Goal: Find specific page/section: Find specific page/section

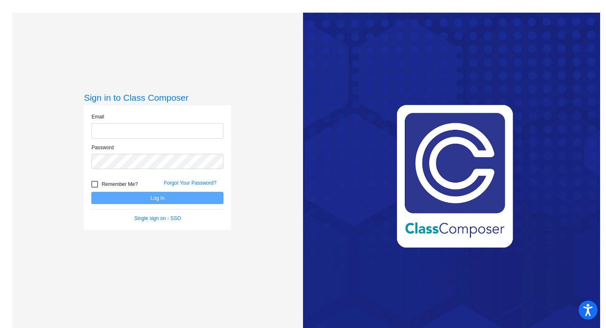
type input "[EMAIL_ADDRESS][DOMAIN_NAME]"
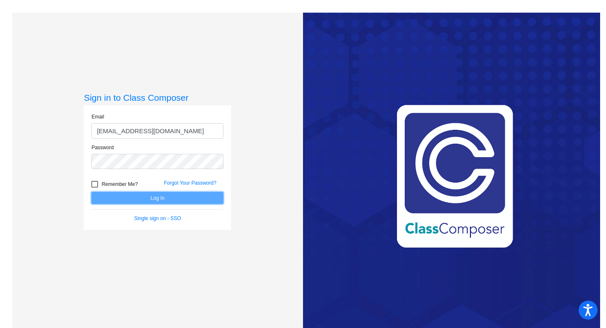
click at [164, 195] on button "Log In" at bounding box center [157, 198] width 132 height 12
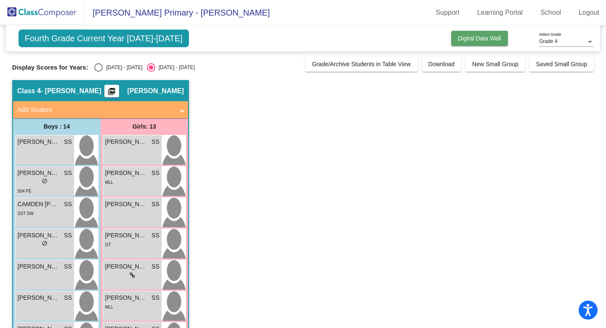
click at [475, 39] on span "Digital Data Wall" at bounding box center [479, 38] width 43 height 7
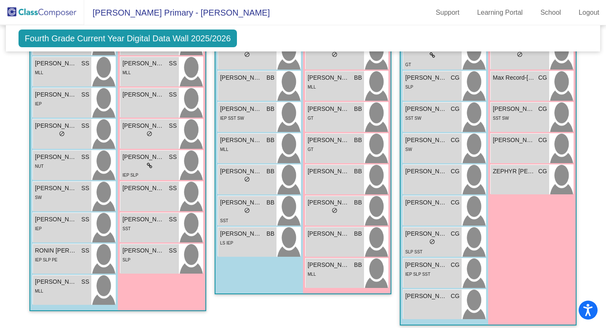
scroll to position [979, 0]
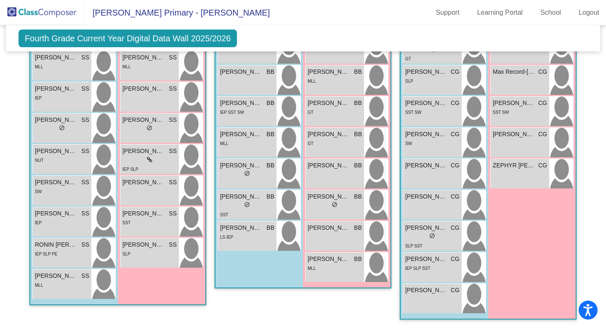
click at [40, 40] on span "Fourth Grade Current Year Digital Data Wall 2025/2026" at bounding box center [128, 38] width 219 height 18
